Goal: Find specific page/section: Find specific page/section

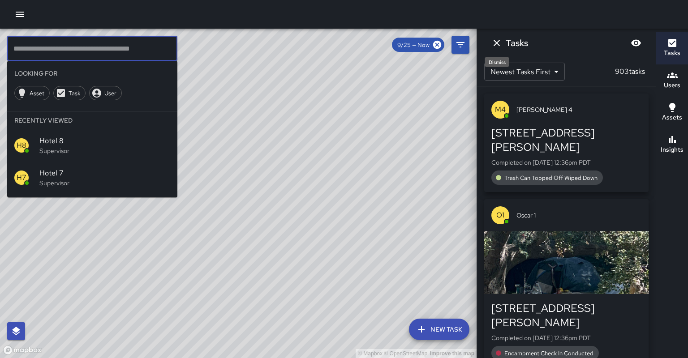
click at [494, 45] on icon "Dismiss" at bounding box center [497, 43] width 6 height 6
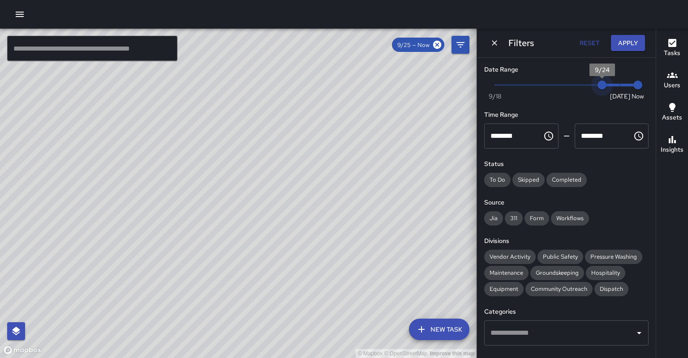
type input "*"
drag, startPoint x: 591, startPoint y: 85, endPoint x: 640, endPoint y: 81, distance: 48.6
click at [640, 81] on div "Now Today 9/18 9/25 12:36 pm" at bounding box center [566, 90] width 164 height 25
click at [623, 41] on button "Apply" at bounding box center [628, 43] width 34 height 17
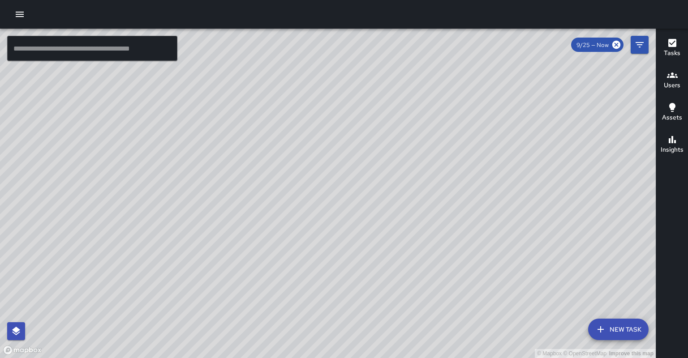
click at [662, 46] on button "Tasks" at bounding box center [672, 48] width 32 height 32
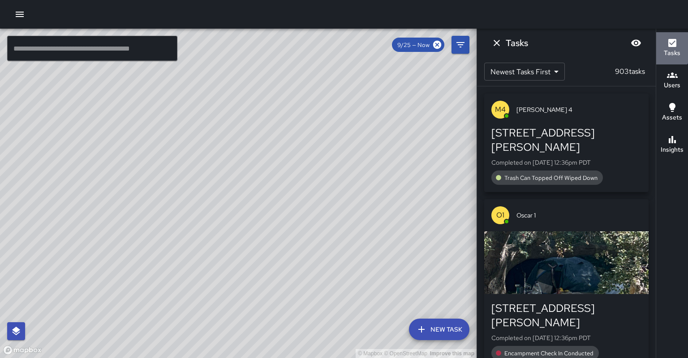
click at [662, 46] on button "Tasks" at bounding box center [672, 48] width 32 height 32
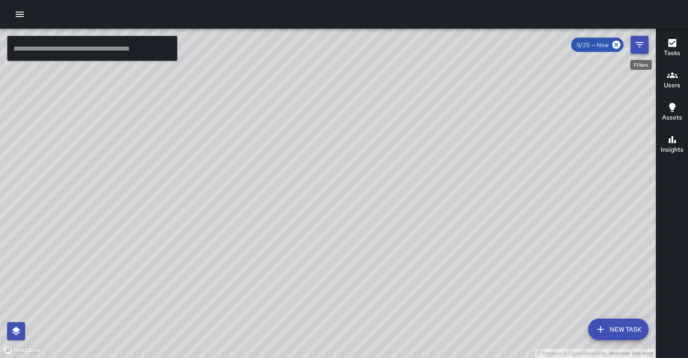
click at [631, 46] on button "Filters" at bounding box center [640, 45] width 18 height 18
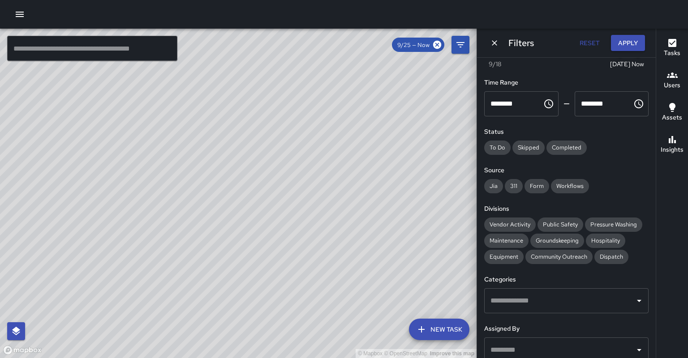
click at [509, 301] on div "Date Range Now Today 9/18 9/25 12:36 pm Time Range ******** ​ ******** ​ Status…" at bounding box center [566, 208] width 179 height 301
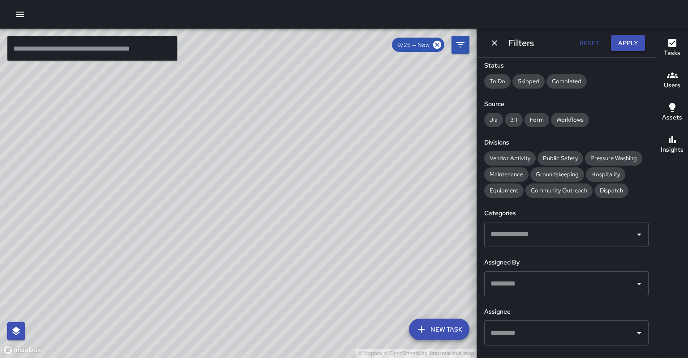
scroll to position [104, 0]
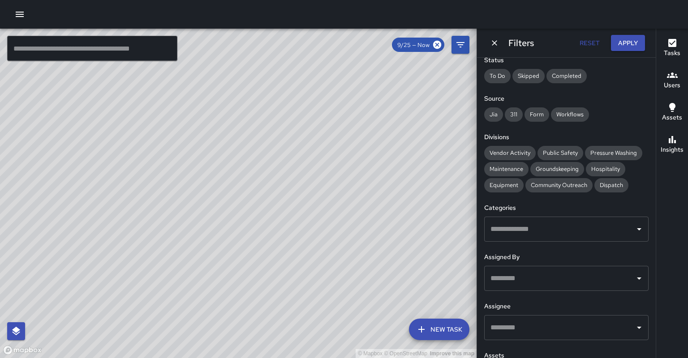
click at [509, 319] on input "text" at bounding box center [559, 327] width 143 height 17
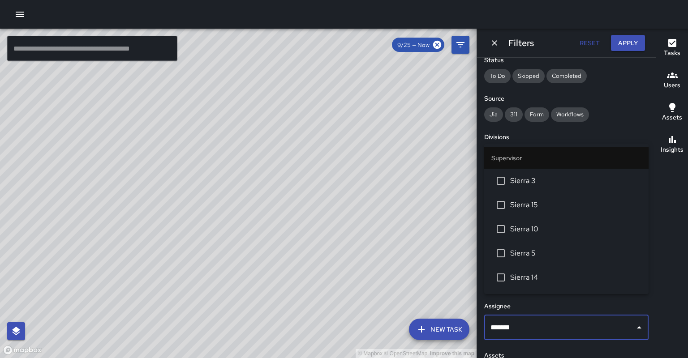
type input "********"
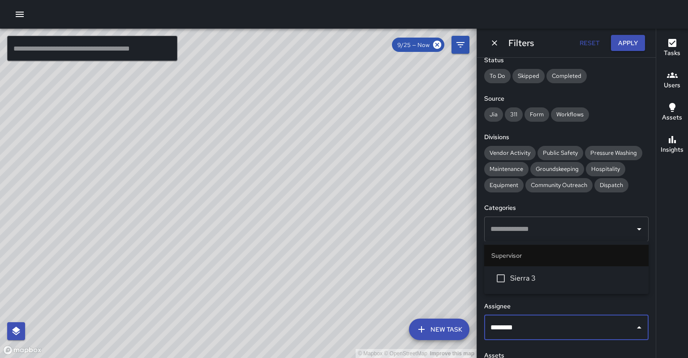
click at [513, 287] on li "Sierra 3" at bounding box center [566, 279] width 164 height 24
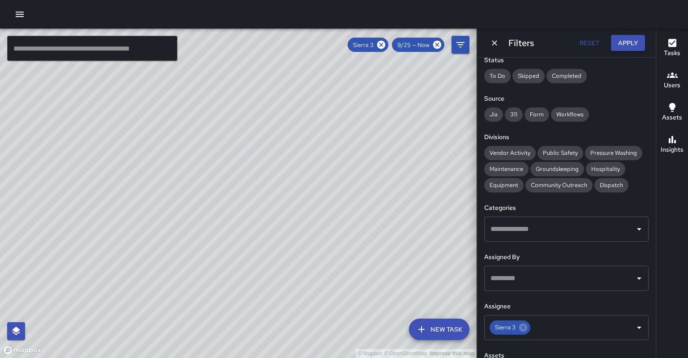
drag, startPoint x: 192, startPoint y: 297, endPoint x: 197, endPoint y: 281, distance: 16.2
click at [197, 281] on div "© Mapbox © OpenStreetMap Improve this map" at bounding box center [238, 194] width 477 height 330
drag, startPoint x: 194, startPoint y: 234, endPoint x: 217, endPoint y: 172, distance: 66.9
click at [217, 172] on div "© Mapbox © OpenStreetMap Improve this map" at bounding box center [238, 194] width 477 height 330
drag, startPoint x: 181, startPoint y: 234, endPoint x: 201, endPoint y: 199, distance: 40.5
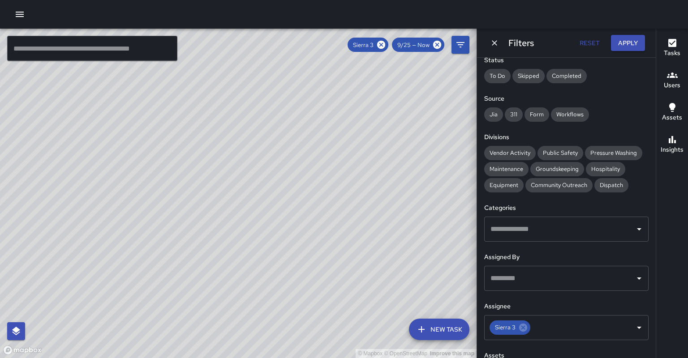
click at [201, 199] on div "© Mapbox © OpenStreetMap Improve this map" at bounding box center [238, 194] width 477 height 330
drag, startPoint x: 220, startPoint y: 189, endPoint x: 176, endPoint y: 232, distance: 62.1
click at [176, 232] on div "© Mapbox © OpenStreetMap Improve this map" at bounding box center [238, 194] width 477 height 330
drag, startPoint x: 204, startPoint y: 168, endPoint x: 189, endPoint y: 249, distance: 82.6
click at [189, 249] on div "© Mapbox © OpenStreetMap Improve this map" at bounding box center [238, 194] width 477 height 330
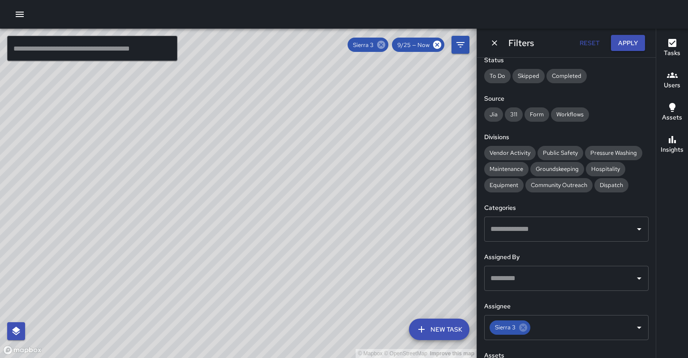
click at [385, 45] on icon at bounding box center [381, 45] width 8 height 8
click at [491, 43] on icon "Dismiss" at bounding box center [494, 43] width 9 height 9
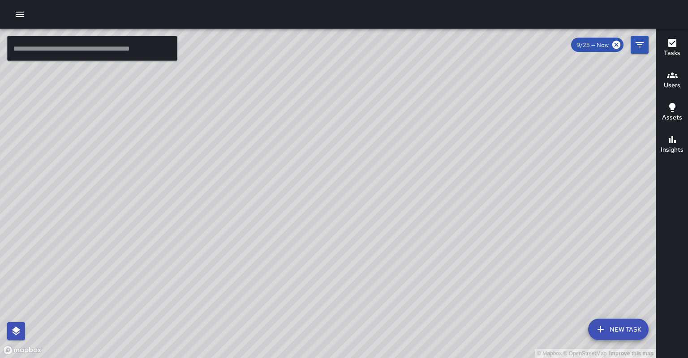
drag, startPoint x: 452, startPoint y: 88, endPoint x: 486, endPoint y: 72, distance: 38.5
click at [498, 61] on div "© Mapbox © OpenStreetMap Improve this map" at bounding box center [328, 194] width 656 height 330
drag, startPoint x: 336, startPoint y: 149, endPoint x: 452, endPoint y: 99, distance: 127.2
click at [466, 93] on div "© Mapbox © OpenStreetMap Improve this map" at bounding box center [328, 194] width 656 height 330
drag, startPoint x: 324, startPoint y: 128, endPoint x: 494, endPoint y: 179, distance: 177.7
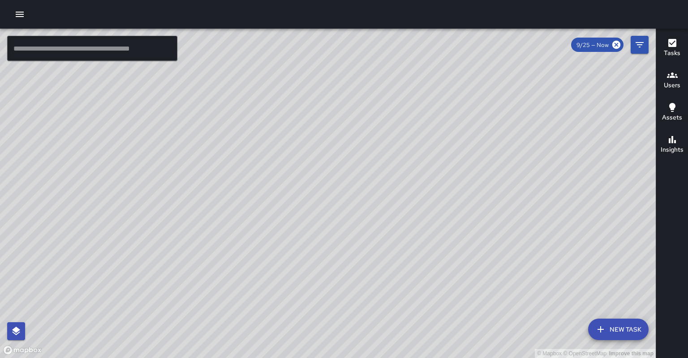
click at [495, 179] on div "© Mapbox © OpenStreetMap Improve this map" at bounding box center [328, 194] width 656 height 330
drag, startPoint x: 396, startPoint y: 123, endPoint x: 423, endPoint y: 201, distance: 82.9
click at [423, 201] on div "© Mapbox © OpenStreetMap Improve this map" at bounding box center [328, 194] width 656 height 330
drag, startPoint x: 405, startPoint y: 116, endPoint x: 521, endPoint y: 182, distance: 132.8
click at [521, 182] on div "© Mapbox © OpenStreetMap Improve this map" at bounding box center [328, 194] width 656 height 330
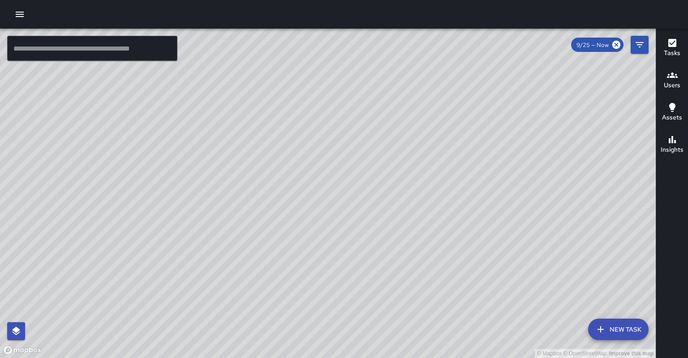
drag, startPoint x: 508, startPoint y: 183, endPoint x: 532, endPoint y: 174, distance: 25.8
click at [532, 174] on div "© Mapbox © OpenStreetMap Improve this map" at bounding box center [328, 194] width 656 height 330
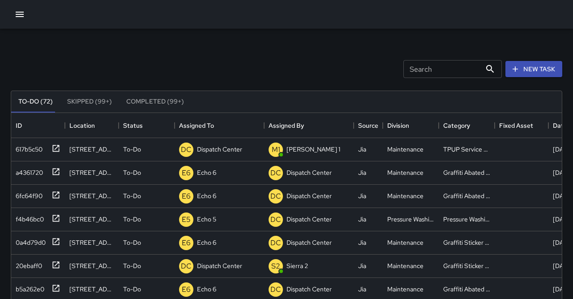
scroll to position [379, 551]
click at [16, 13] on icon "button" at bounding box center [20, 14] width 8 height 5
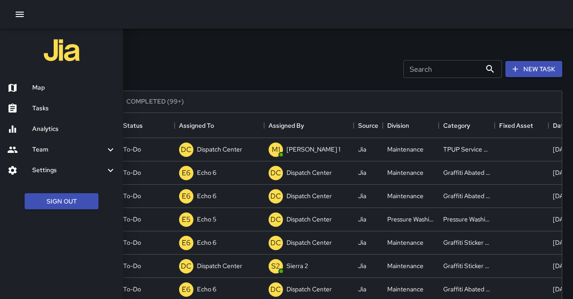
click at [33, 86] on h6 "Map" at bounding box center [74, 88] width 84 height 10
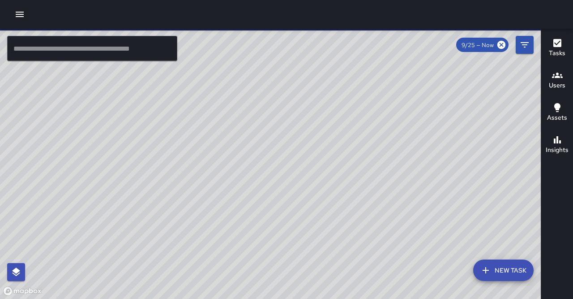
click at [62, 47] on input "text" at bounding box center [92, 48] width 170 height 25
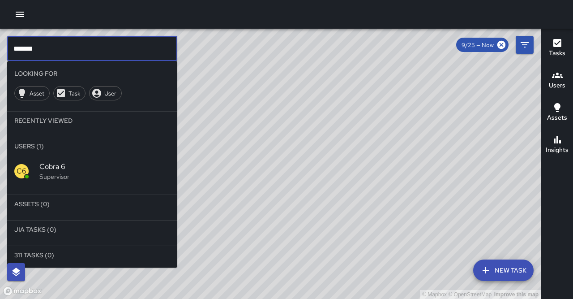
type input "*******"
click at [138, 172] on div "C6 Cobra 6 Supervisor" at bounding box center [92, 171] width 170 height 32
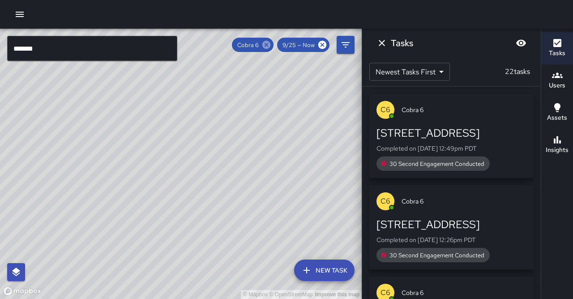
click at [271, 43] on icon at bounding box center [267, 45] width 8 height 8
